Goal: Book appointment/travel/reservation

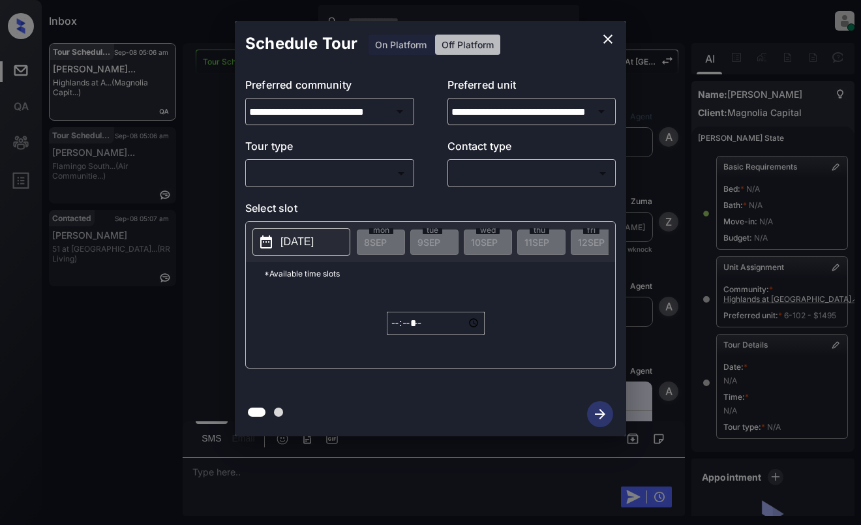
scroll to position [196, 0]
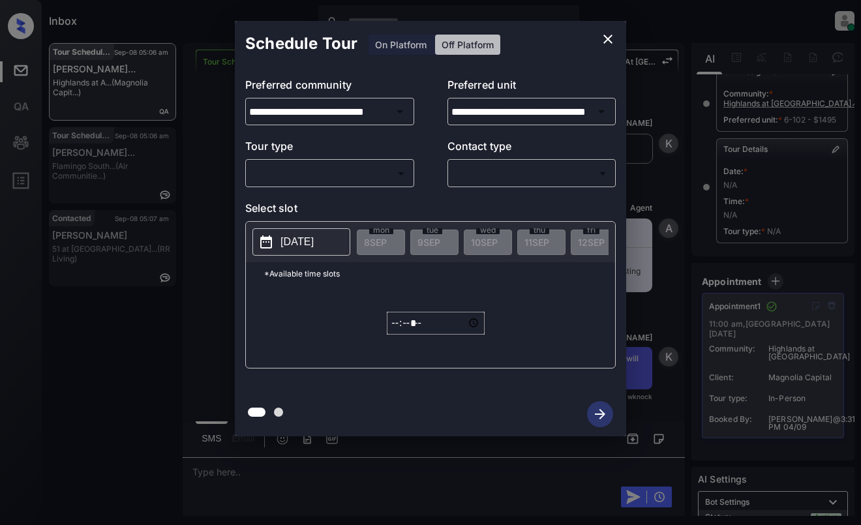
click at [605, 43] on icon "close" at bounding box center [608, 39] width 16 height 16
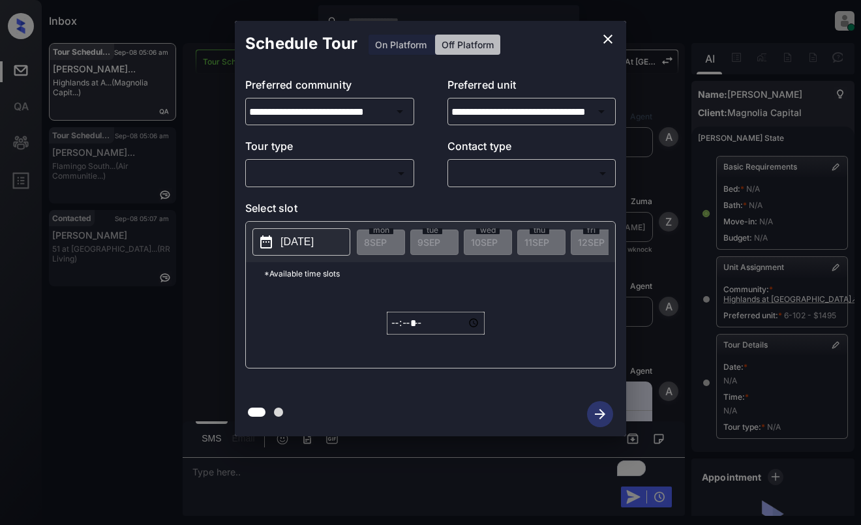
click at [380, 165] on body "Inbox Dominic Ceralde Online Set yourself offline Set yourself on break Profile…" at bounding box center [430, 262] width 861 height 525
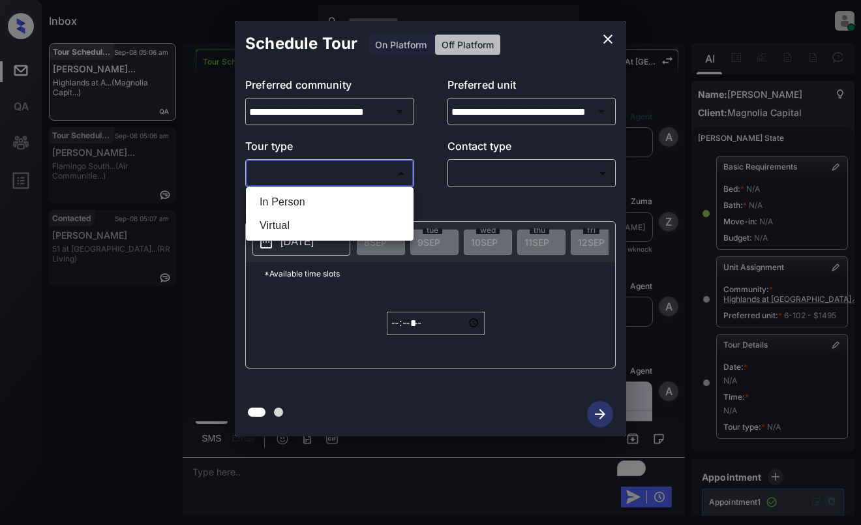
scroll to position [196, 0]
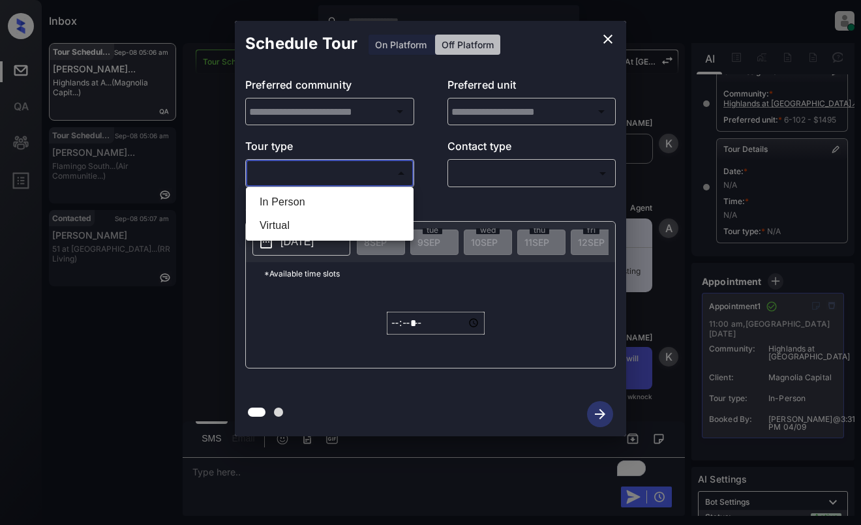
type input "**********"
click at [605, 37] on div at bounding box center [430, 262] width 861 height 525
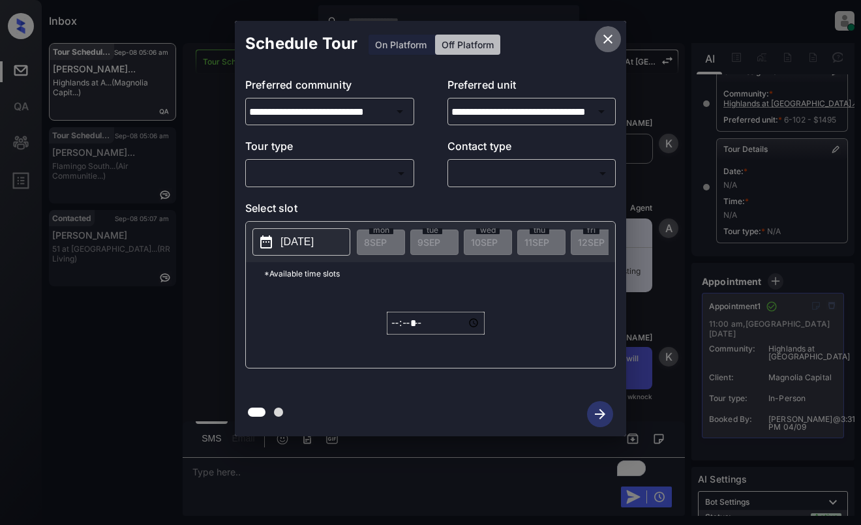
click at [603, 35] on icon "close" at bounding box center [608, 39] width 16 height 16
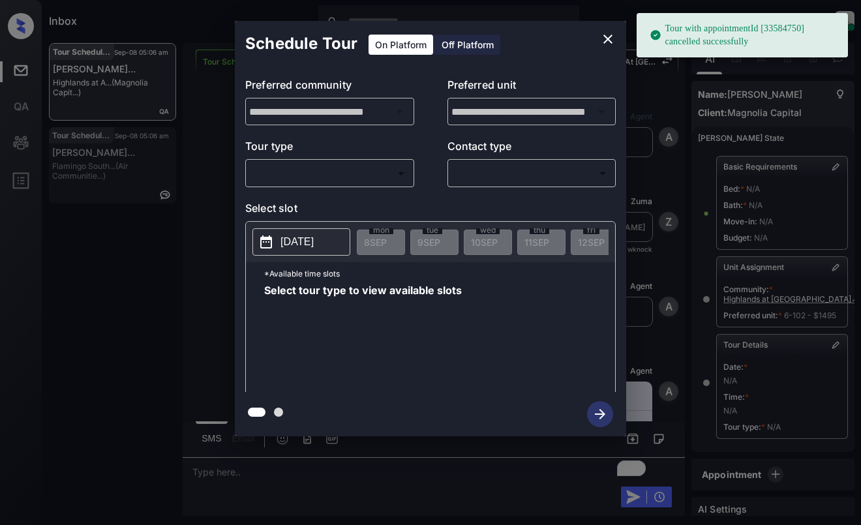
scroll to position [134, 0]
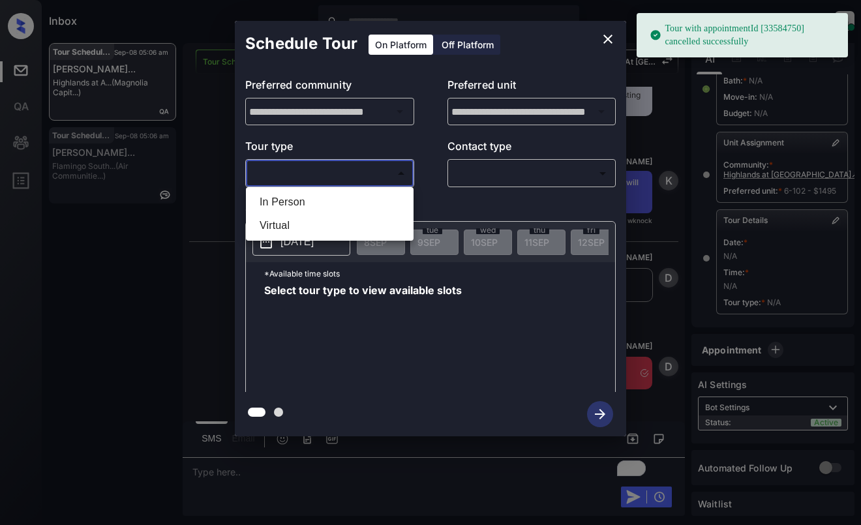
click at [334, 172] on body "Tour with appointmentId [33584750] cancelled successfully Inbox Dominic Ceralde…" at bounding box center [430, 262] width 861 height 525
click at [339, 204] on li "In Person" at bounding box center [329, 201] width 161 height 23
type input "********"
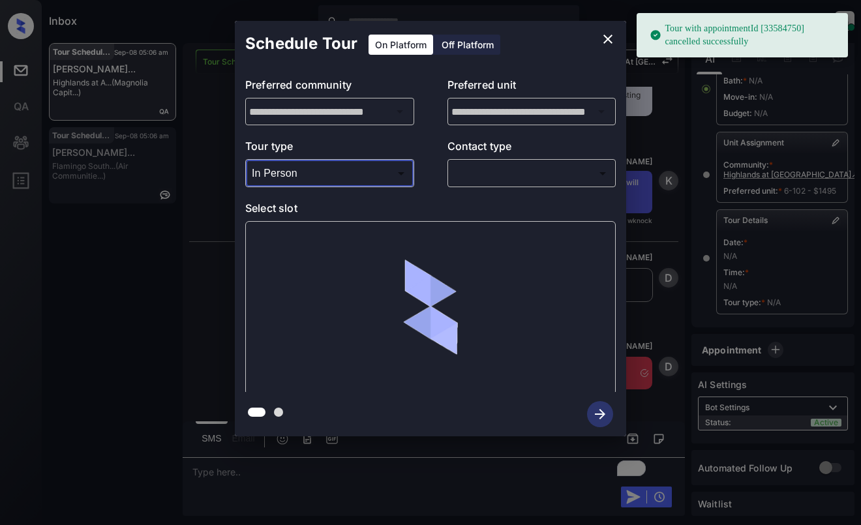
click at [545, 161] on div "​ ​" at bounding box center [531, 173] width 169 height 28
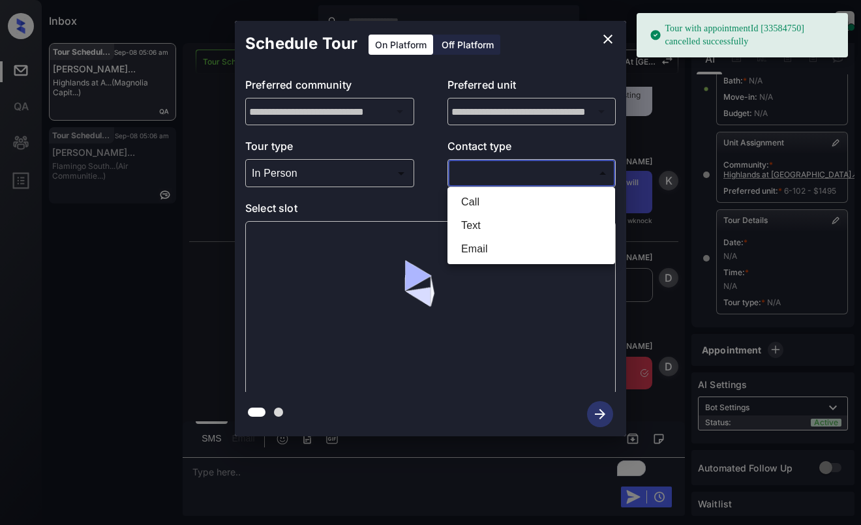
click at [545, 176] on body "Tour with appointmentId [33584750] cancelled successfully Inbox Dominic Ceralde…" at bounding box center [430, 262] width 861 height 525
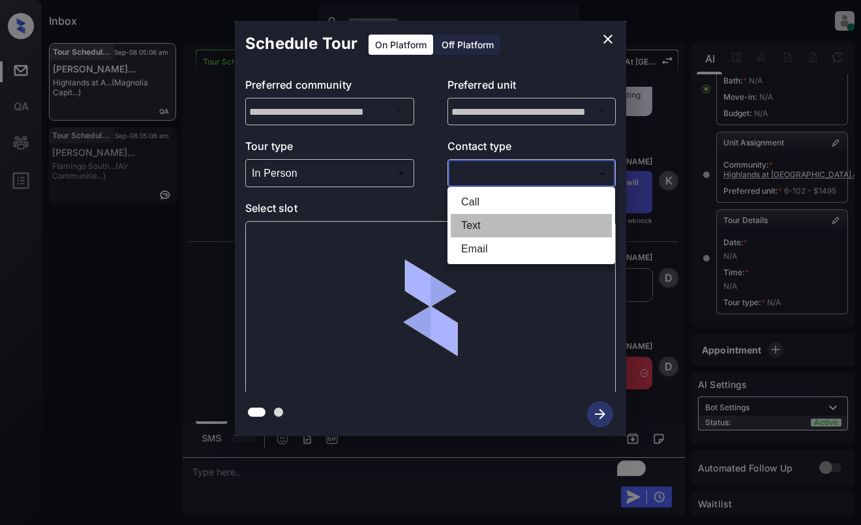
click at [539, 224] on li "Text" at bounding box center [531, 225] width 161 height 23
type input "****"
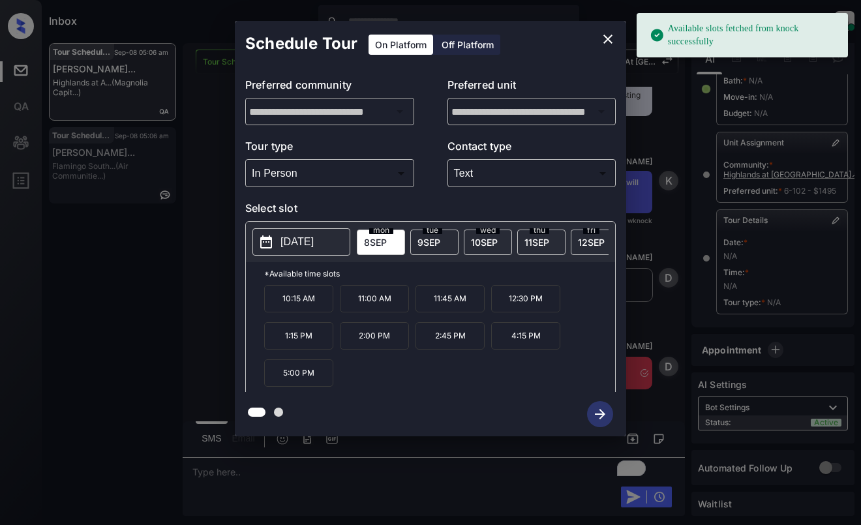
click at [432, 241] on span "9 SEP" at bounding box center [428, 242] width 23 height 11
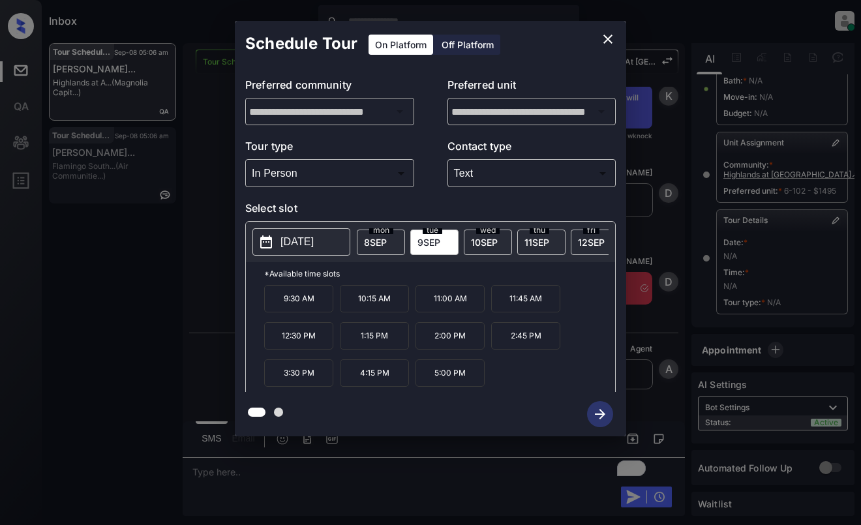
scroll to position [5949, 0]
click at [464, 346] on p "2:00 PM" at bounding box center [450, 335] width 69 height 27
click at [650, 316] on div "**********" at bounding box center [430, 228] width 861 height 457
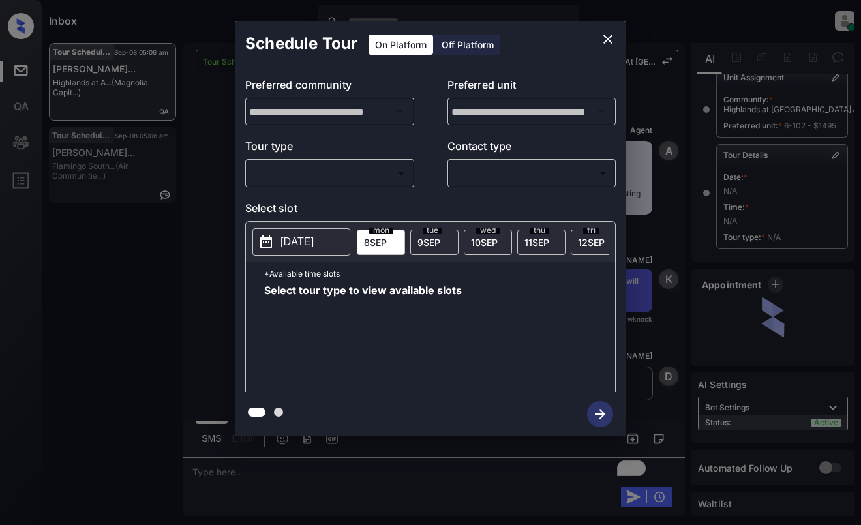
scroll to position [134, 0]
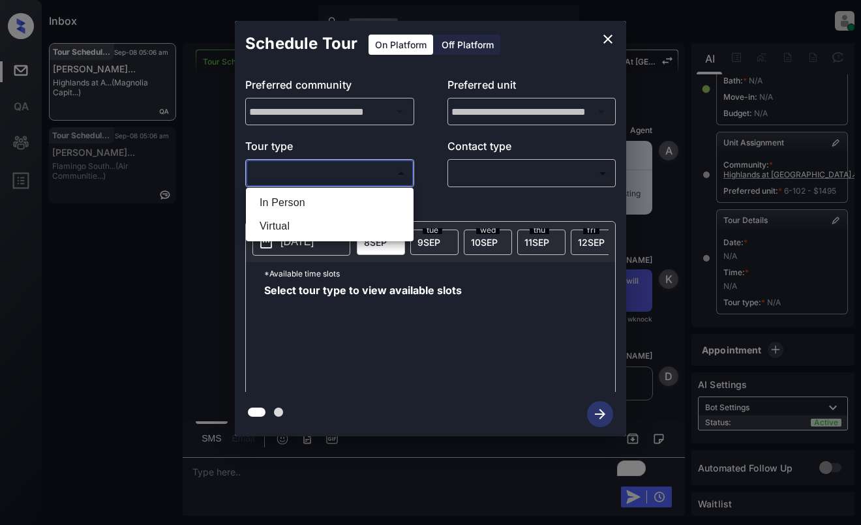
click at [367, 171] on body "Inbox Dominic Ceralde Online Set yourself offline Set yourself on break Profile…" at bounding box center [430, 262] width 861 height 525
click at [366, 201] on li "In Person" at bounding box center [329, 202] width 161 height 23
type input "********"
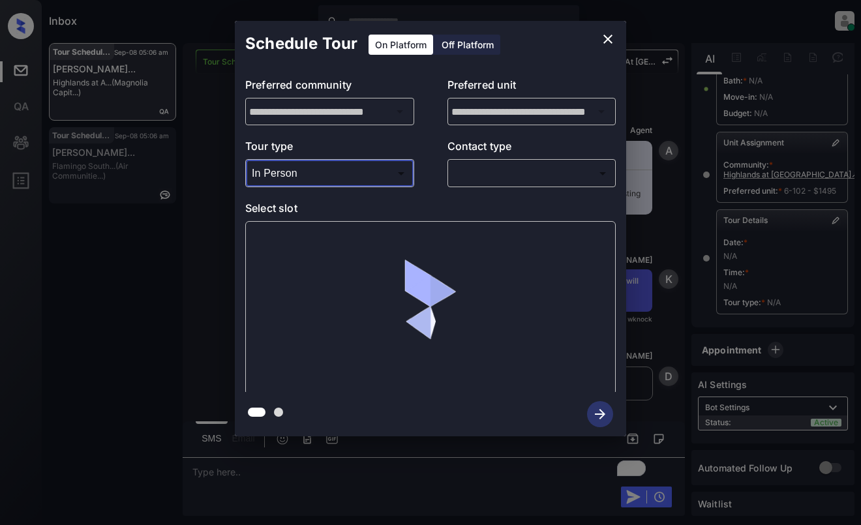
click at [472, 175] on body "Inbox Dominic Ceralde Online Set yourself offline Set yourself on break Profile…" at bounding box center [430, 262] width 861 height 525
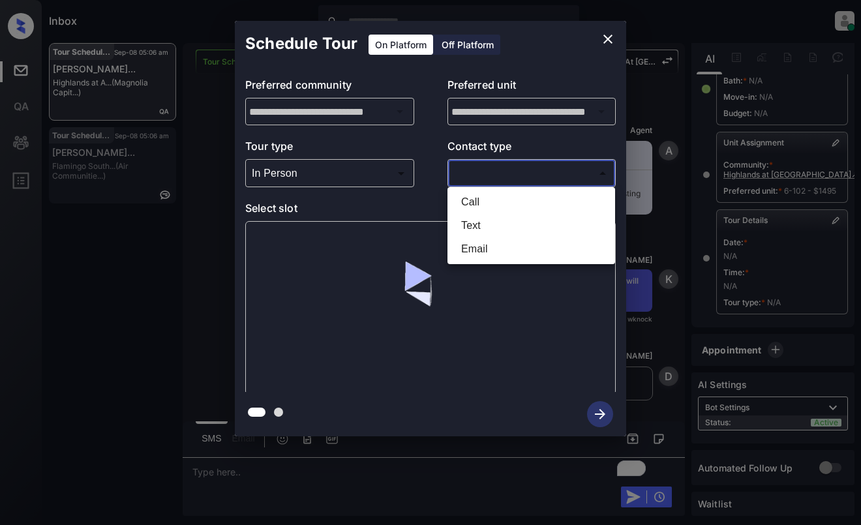
click at [480, 223] on li "Text" at bounding box center [531, 225] width 161 height 23
type input "****"
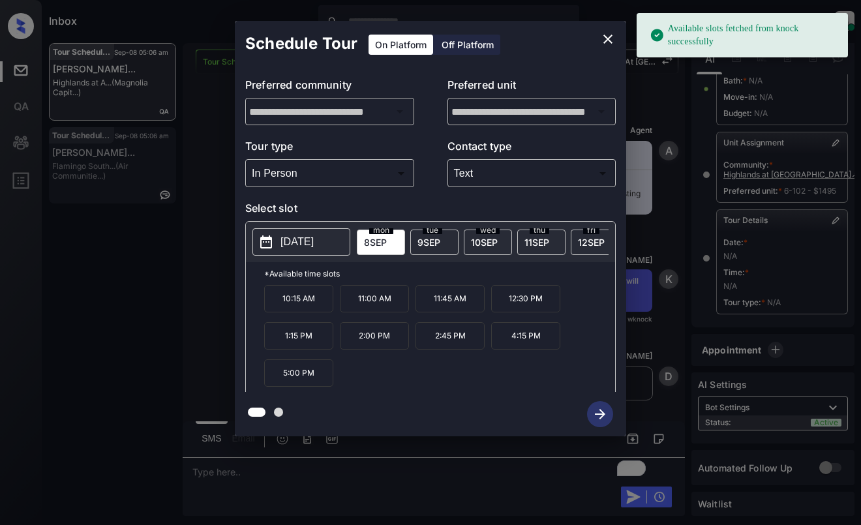
click at [429, 234] on div "tue 9 SEP" at bounding box center [434, 242] width 48 height 25
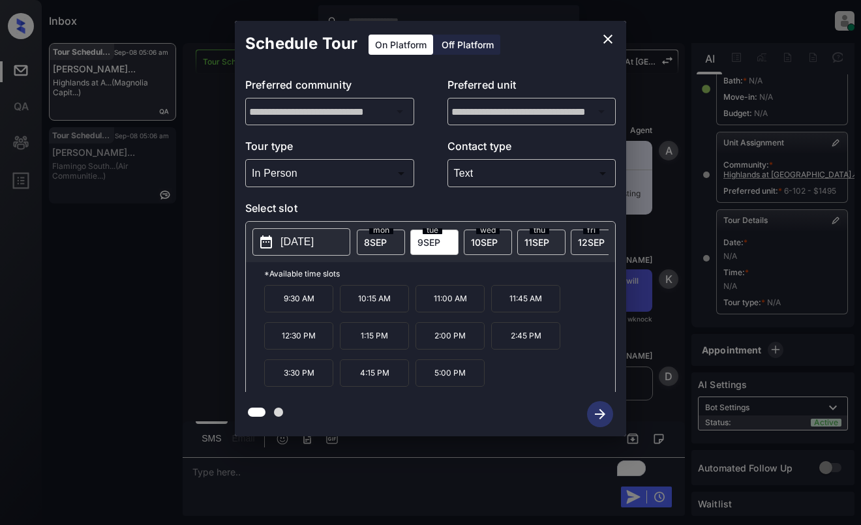
click at [466, 341] on p "2:00 PM" at bounding box center [450, 335] width 69 height 27
click at [600, 416] on icon "button" at bounding box center [600, 414] width 26 height 26
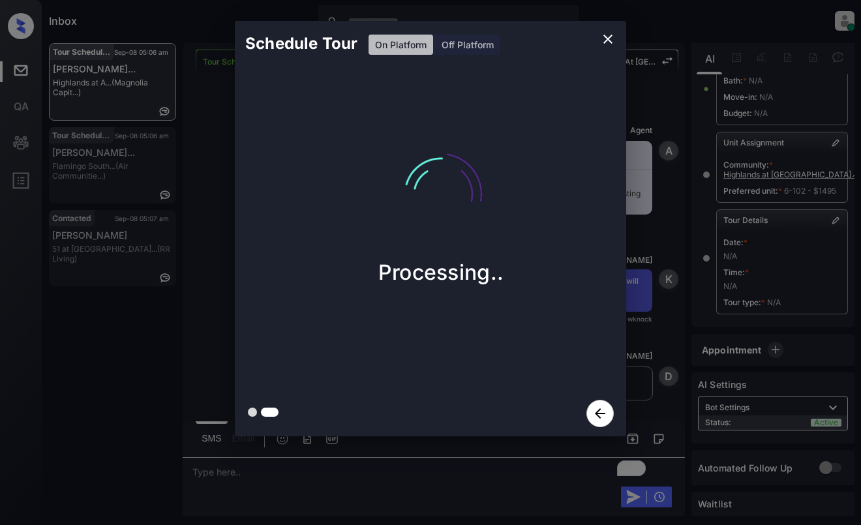
scroll to position [196, 0]
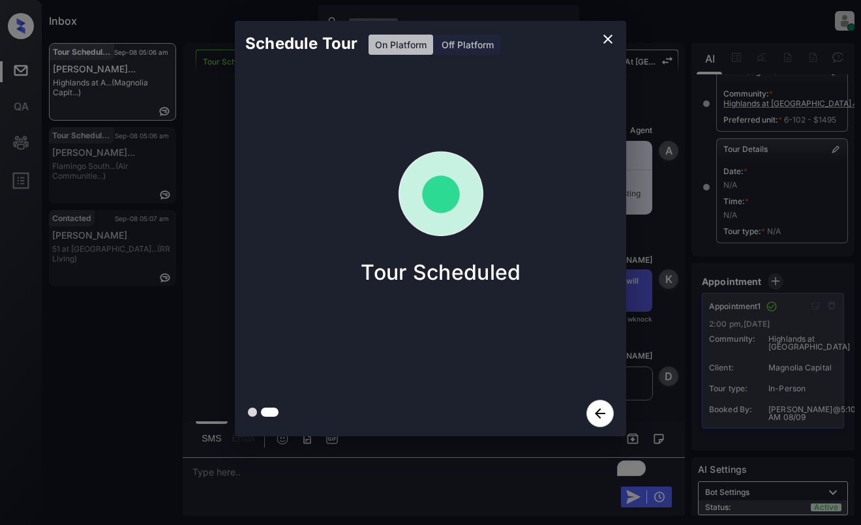
click at [200, 254] on div "Schedule Tour On Platform Off Platform Tour Scheduled" at bounding box center [430, 228] width 861 height 457
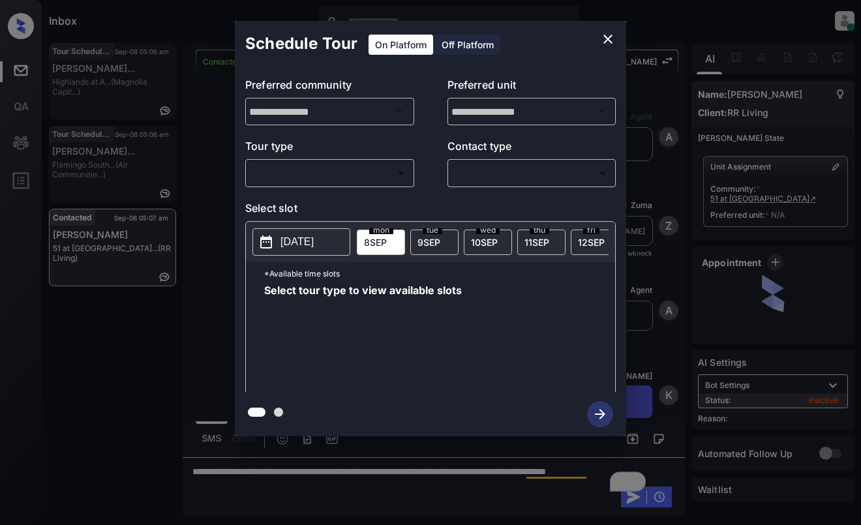
scroll to position [1543, 0]
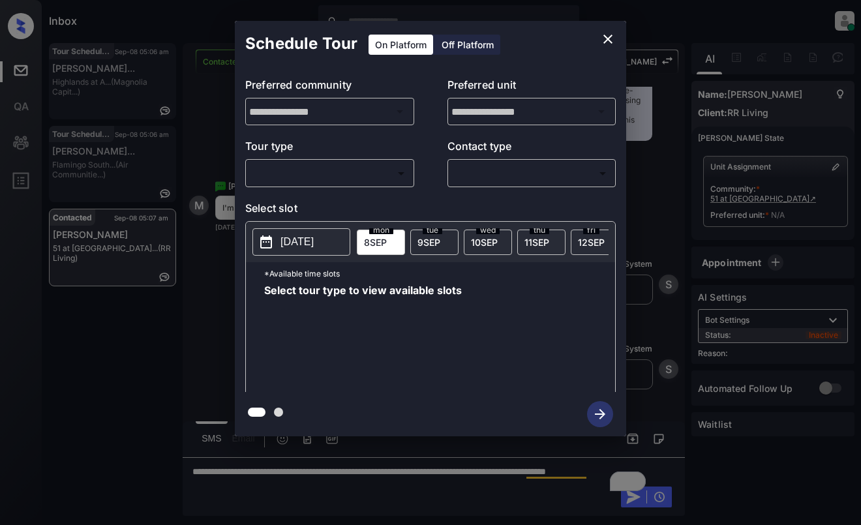
click at [322, 170] on body "Inbox Dominic Ceralde Online Set yourself offline Set yourself on break Profile…" at bounding box center [430, 262] width 861 height 525
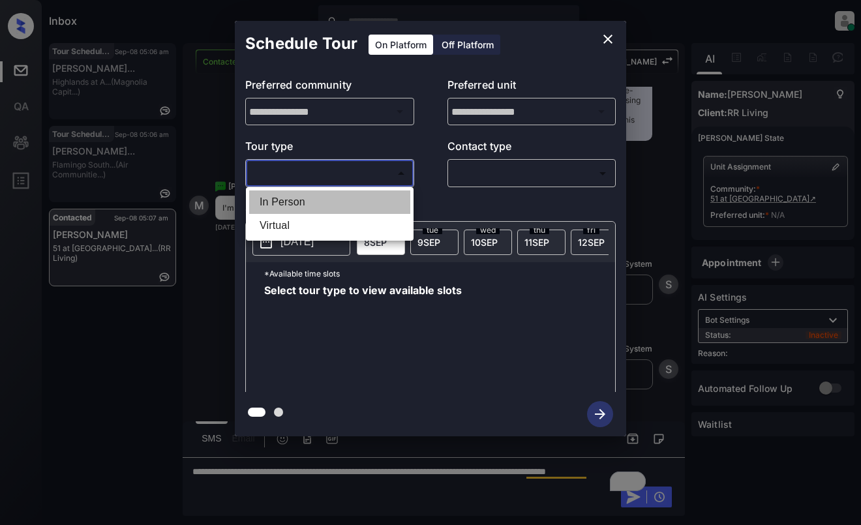
click at [322, 199] on li "In Person" at bounding box center [329, 201] width 161 height 23
type input "********"
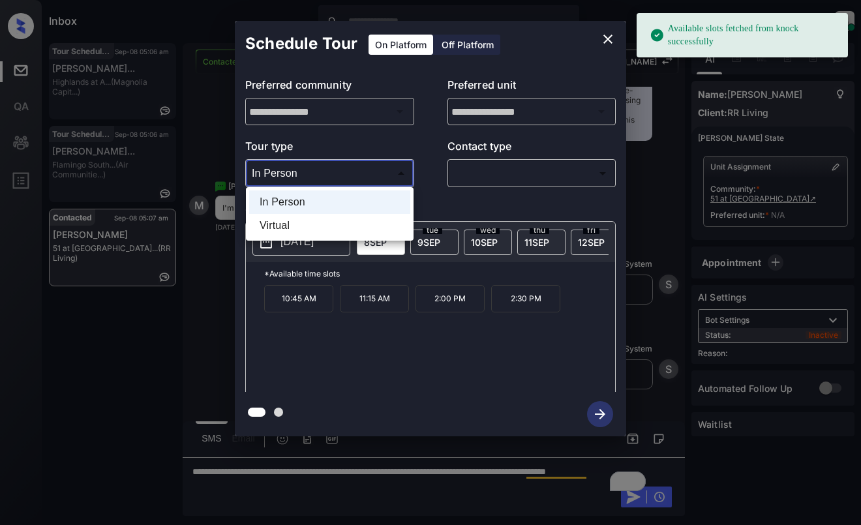
click at [365, 179] on body "Available slots fetched from knock successfully Inbox Dominic Ceralde Online Se…" at bounding box center [430, 262] width 861 height 525
click at [603, 38] on div at bounding box center [430, 262] width 861 height 525
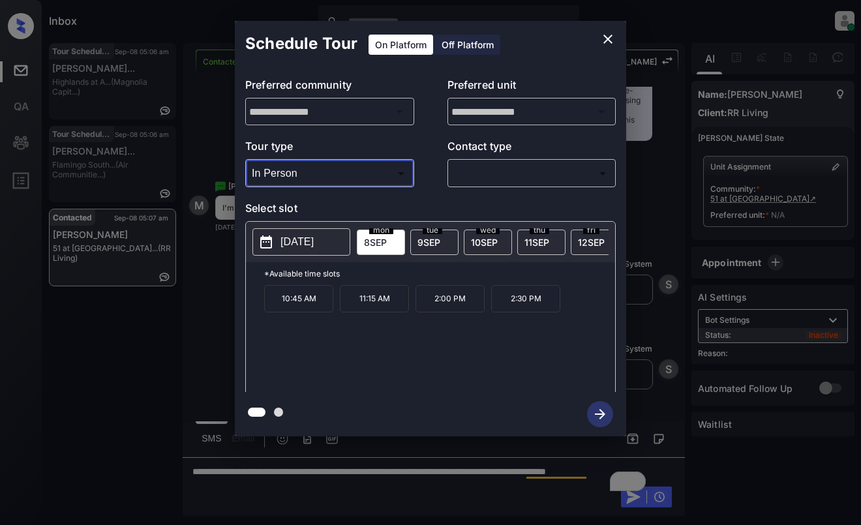
click at [607, 38] on icon "close" at bounding box center [607, 39] width 9 height 9
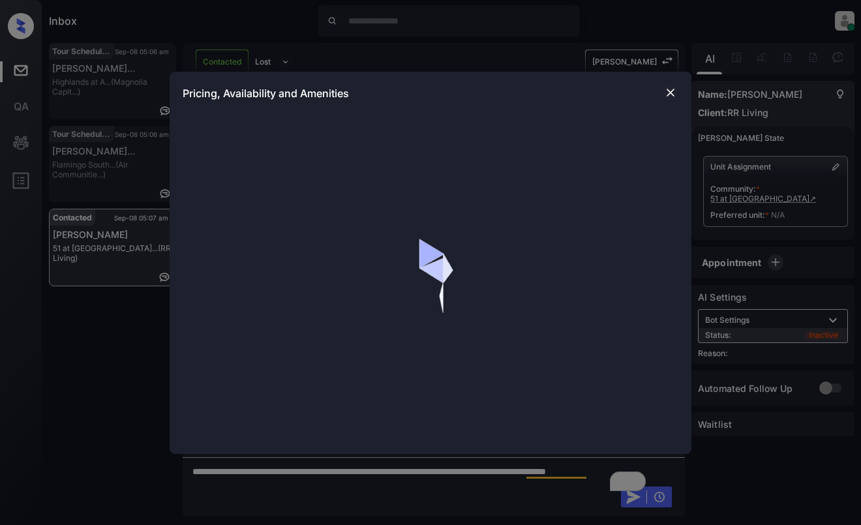
scroll to position [1543, 0]
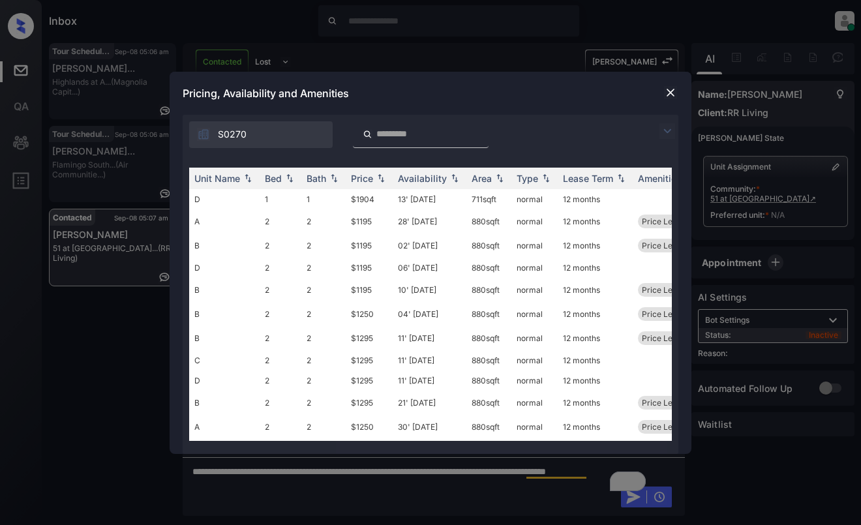
click at [671, 92] on img at bounding box center [670, 92] width 13 height 13
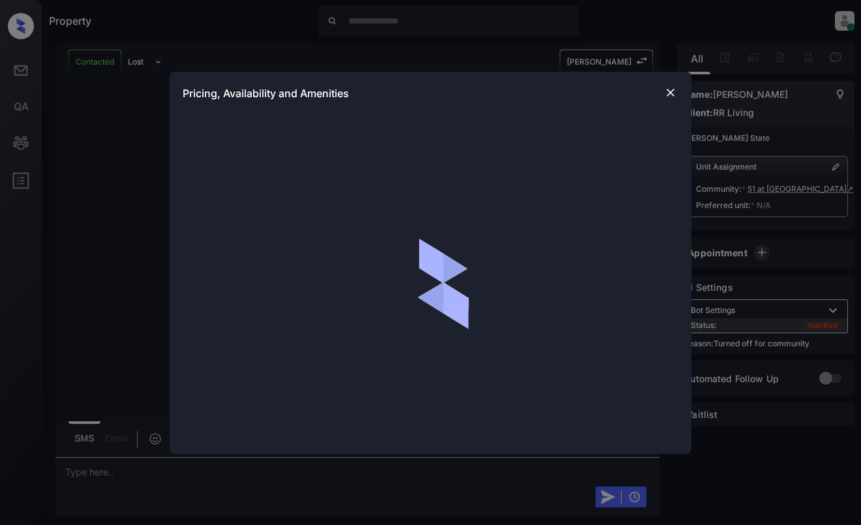
scroll to position [1964, 0]
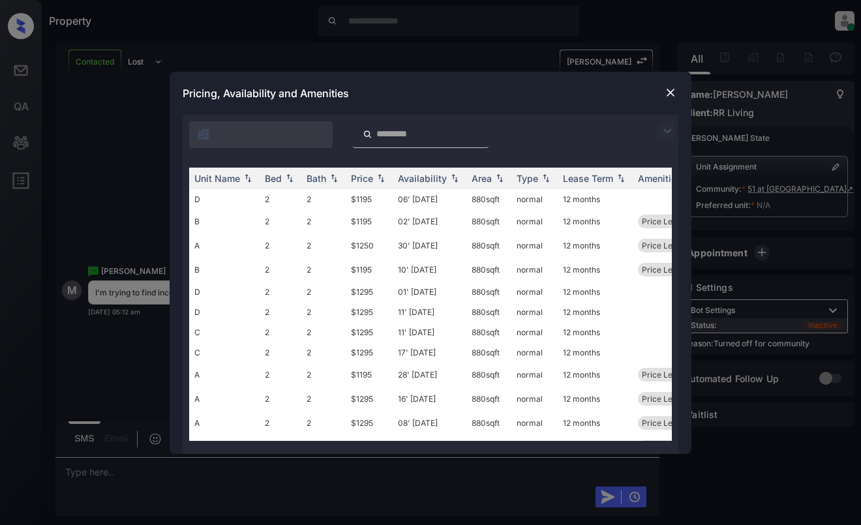
click at [667, 128] on img at bounding box center [668, 131] width 16 height 16
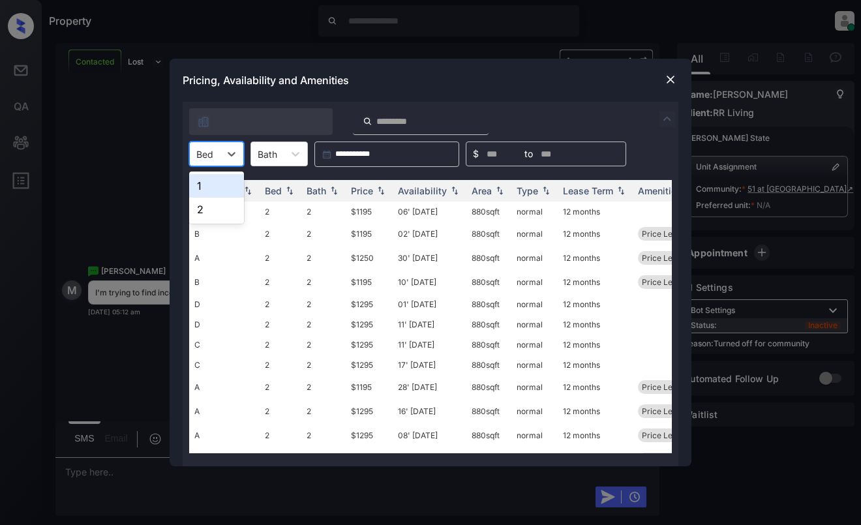
click at [219, 157] on div "Bed" at bounding box center [205, 154] width 30 height 19
click at [215, 184] on div "1" at bounding box center [216, 185] width 55 height 23
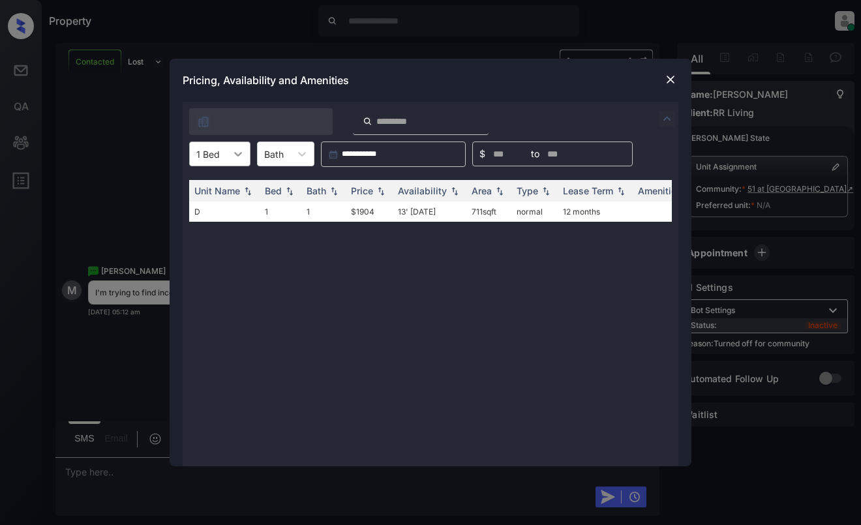
drag, startPoint x: 237, startPoint y: 152, endPoint x: 241, endPoint y: 159, distance: 8.0
click at [237, 152] on icon at bounding box center [238, 153] width 13 height 13
click at [234, 212] on div "2" at bounding box center [219, 209] width 61 height 23
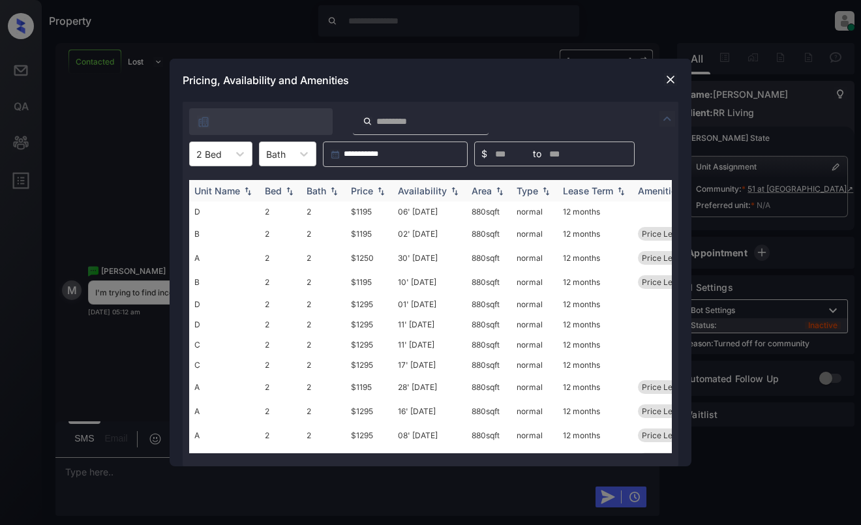
click at [381, 190] on img at bounding box center [380, 191] width 13 height 9
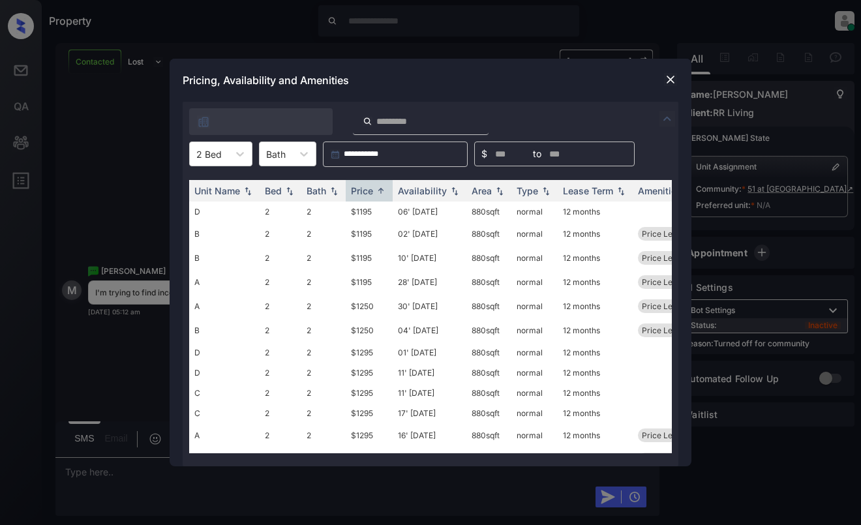
click at [669, 80] on img at bounding box center [670, 79] width 13 height 13
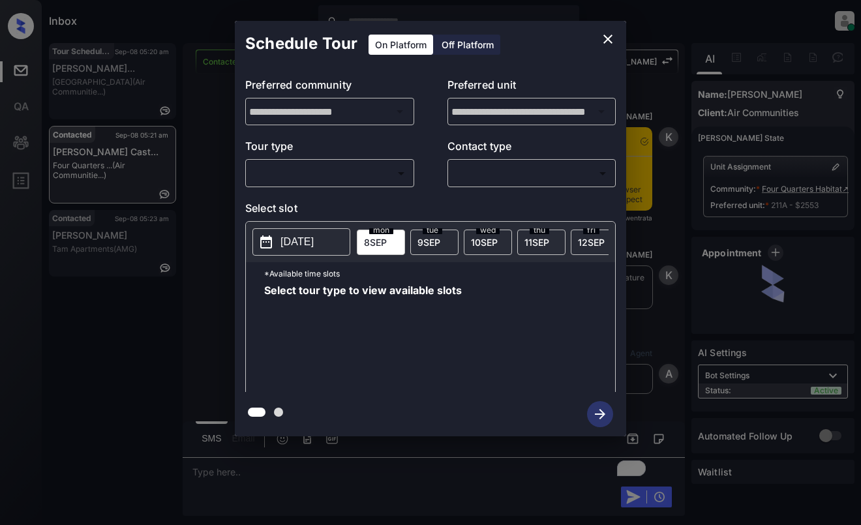
scroll to position [3527, 0]
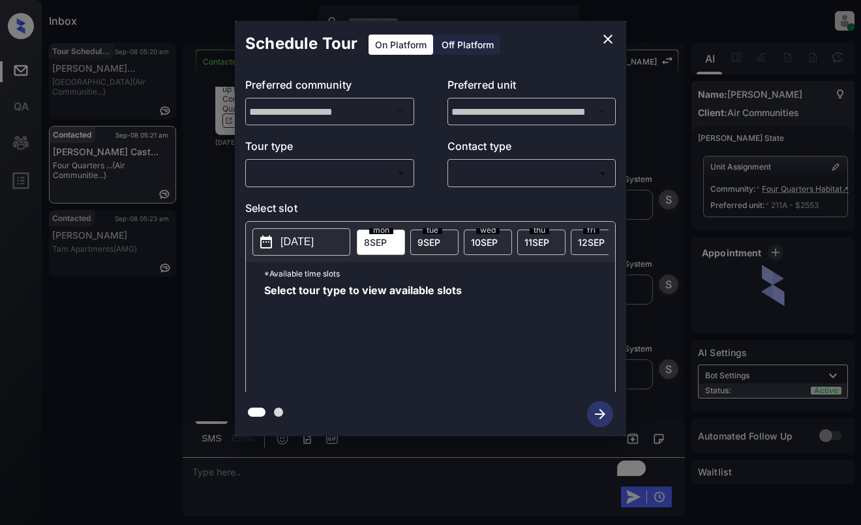
click at [358, 174] on body "Inbox [PERSON_NAME] Online Set yourself offline Set yourself on break Profile S…" at bounding box center [430, 262] width 861 height 525
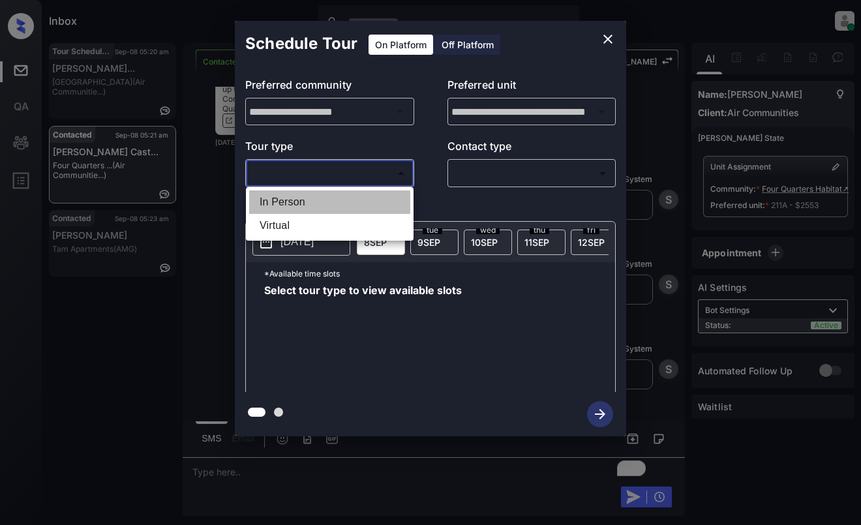
click at [354, 204] on li "In Person" at bounding box center [329, 201] width 161 height 23
type input "********"
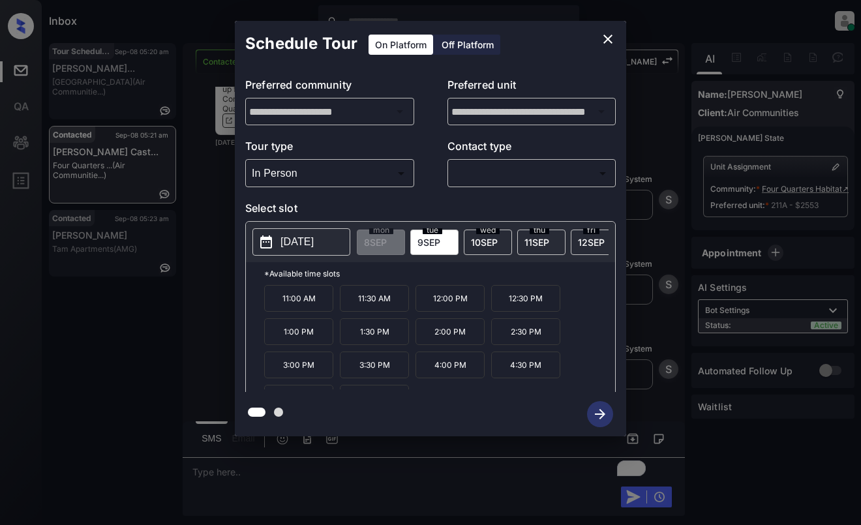
click at [337, 243] on button "[DATE]" at bounding box center [301, 241] width 98 height 27
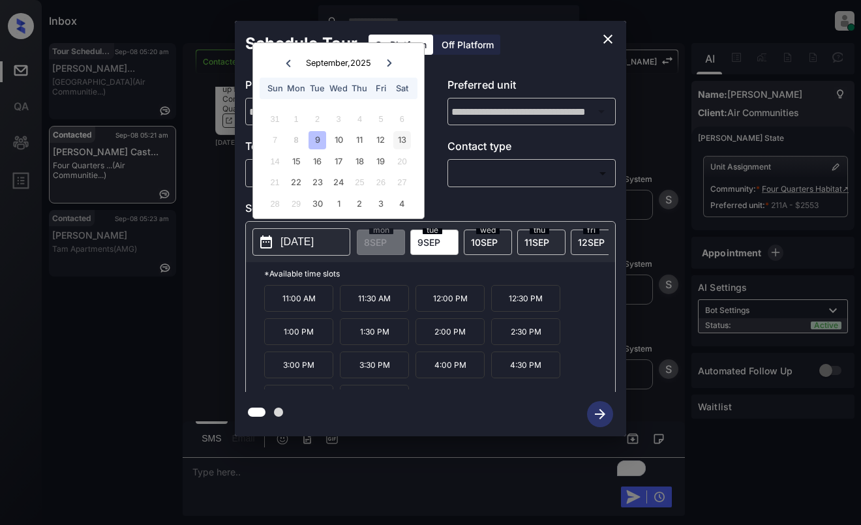
click at [401, 133] on div "13" at bounding box center [402, 140] width 18 height 18
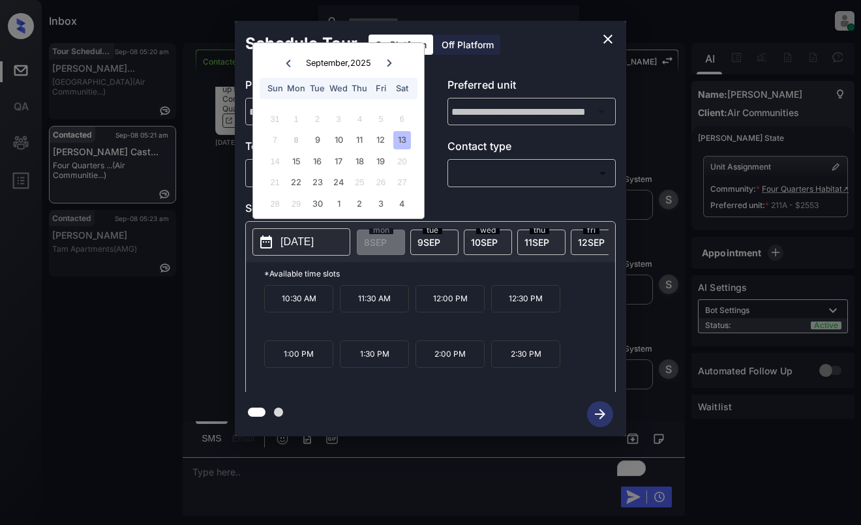
click at [609, 36] on icon "close" at bounding box center [608, 39] width 16 height 16
